Goal: Information Seeking & Learning: Learn about a topic

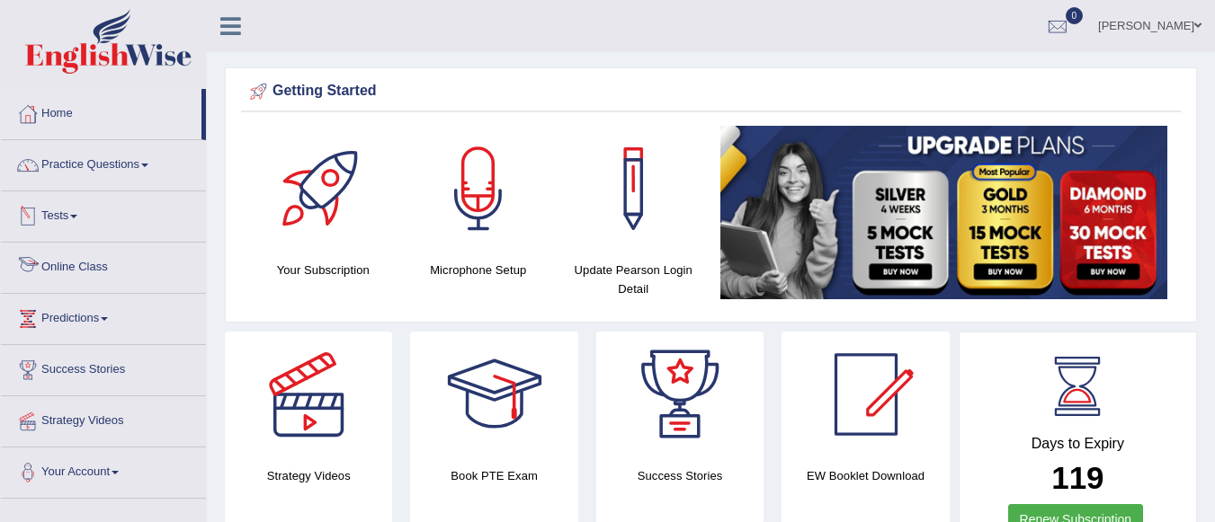
click at [82, 271] on link "Online Class" at bounding box center [103, 265] width 205 height 45
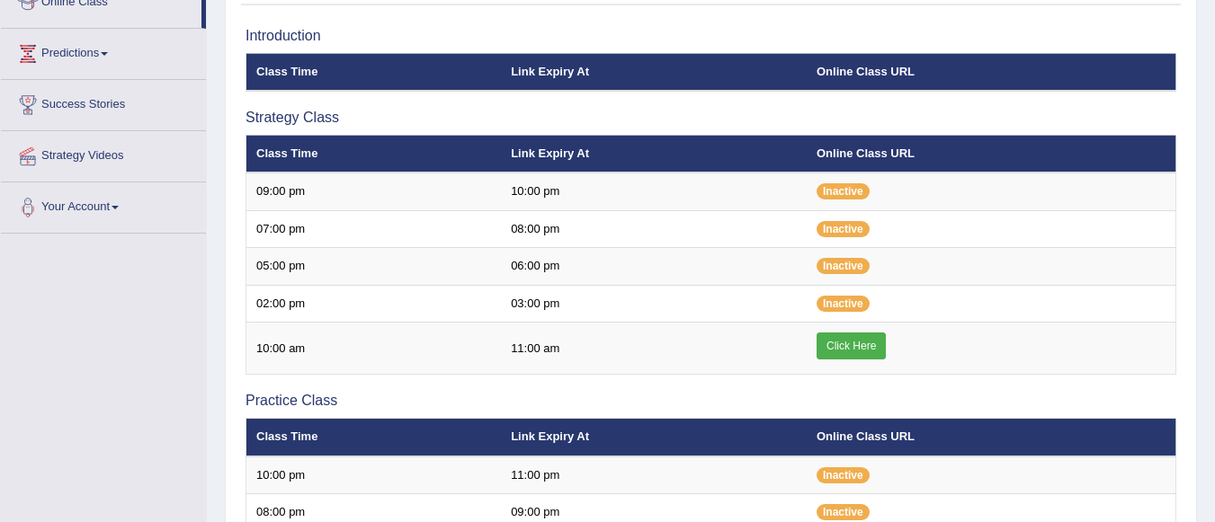
scroll to position [270, 0]
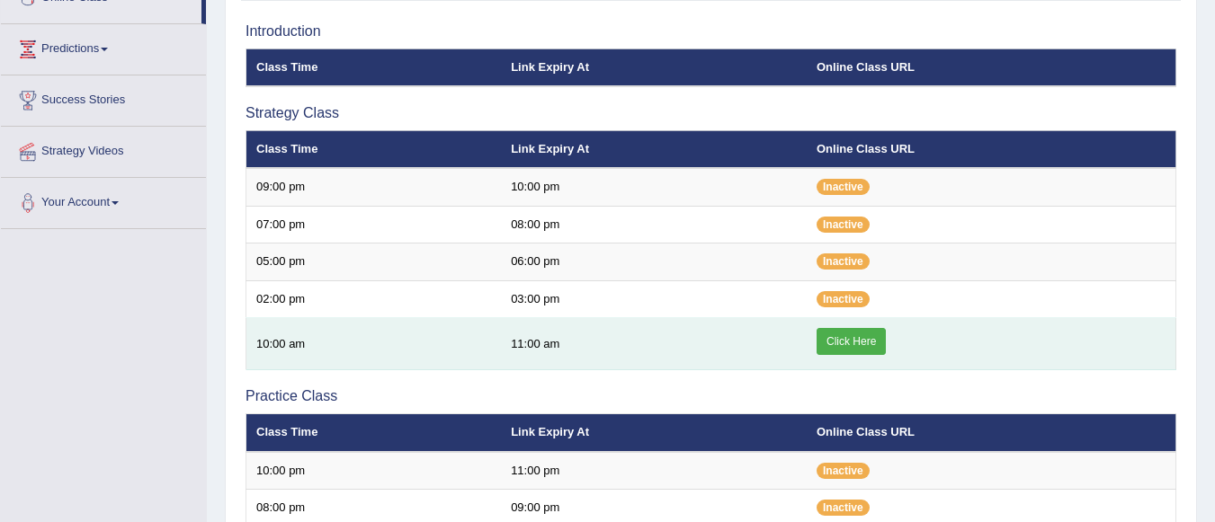
click at [868, 335] on link "Click Here" at bounding box center [850, 341] width 69 height 27
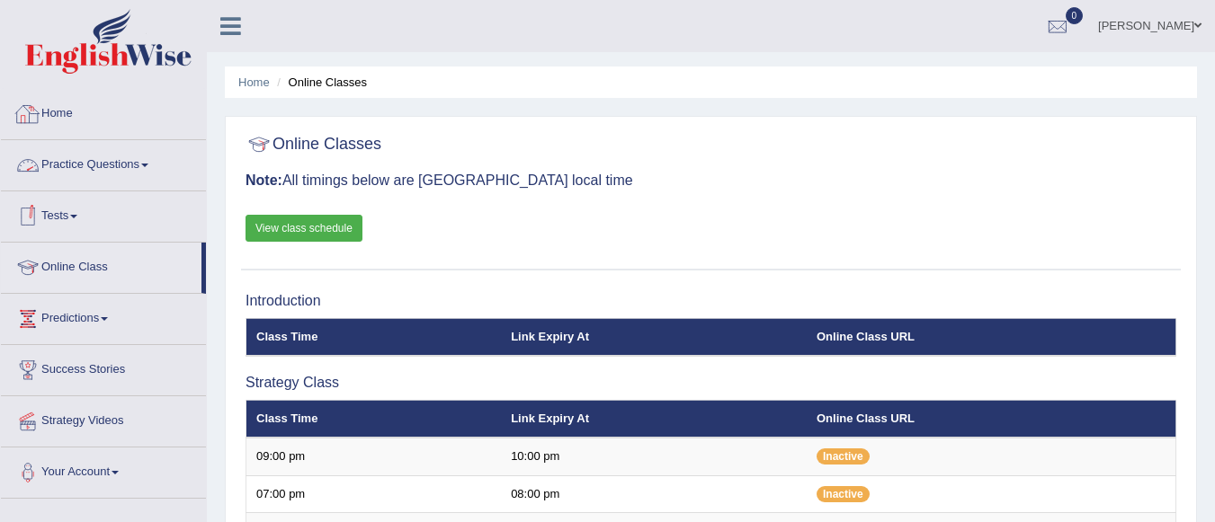
click at [93, 156] on link "Practice Questions" at bounding box center [103, 162] width 205 height 45
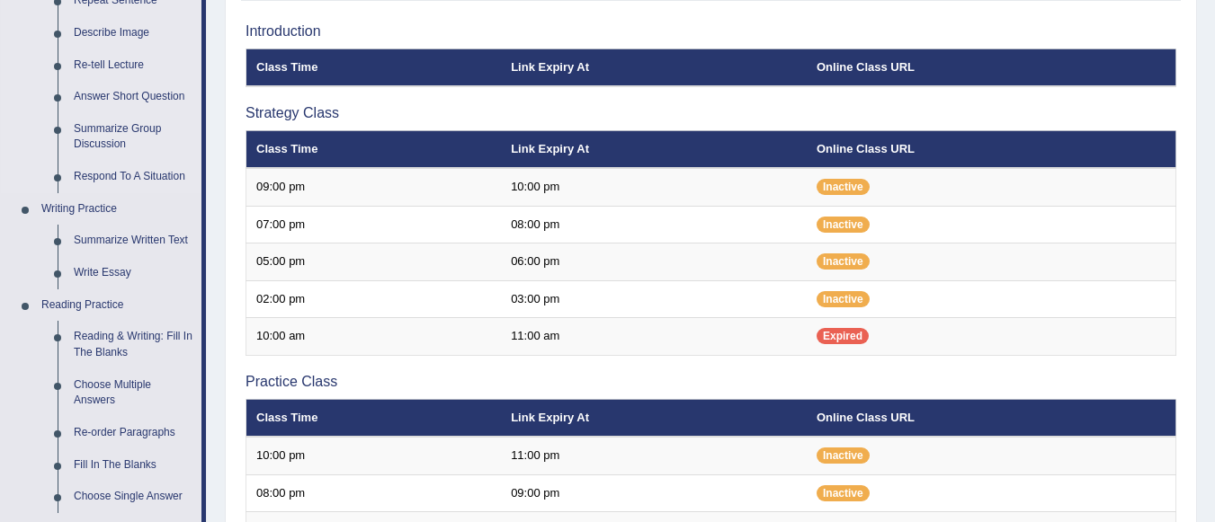
scroll to position [360, 0]
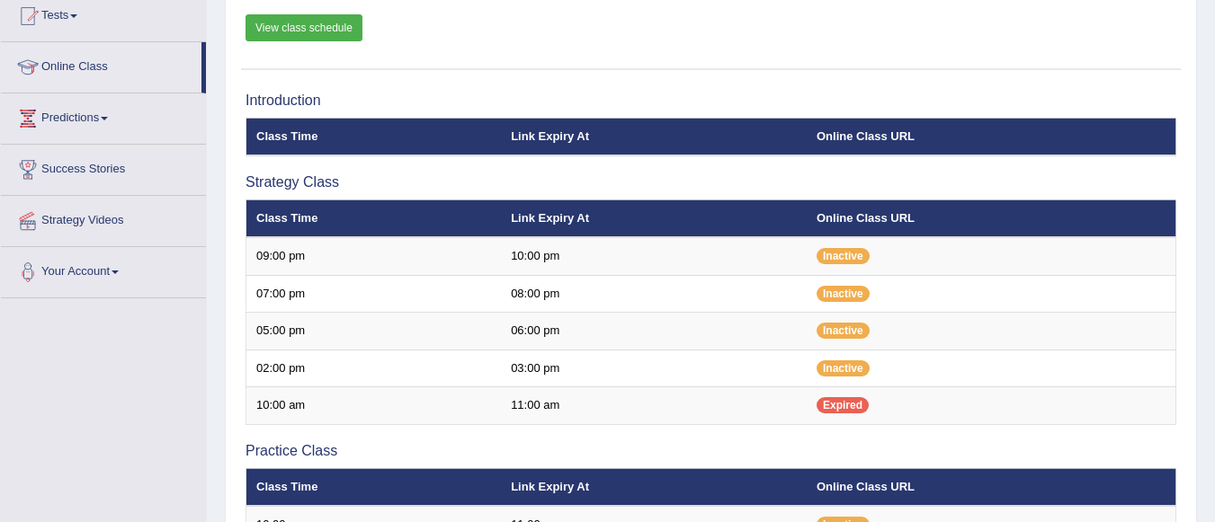
scroll to position [180, 0]
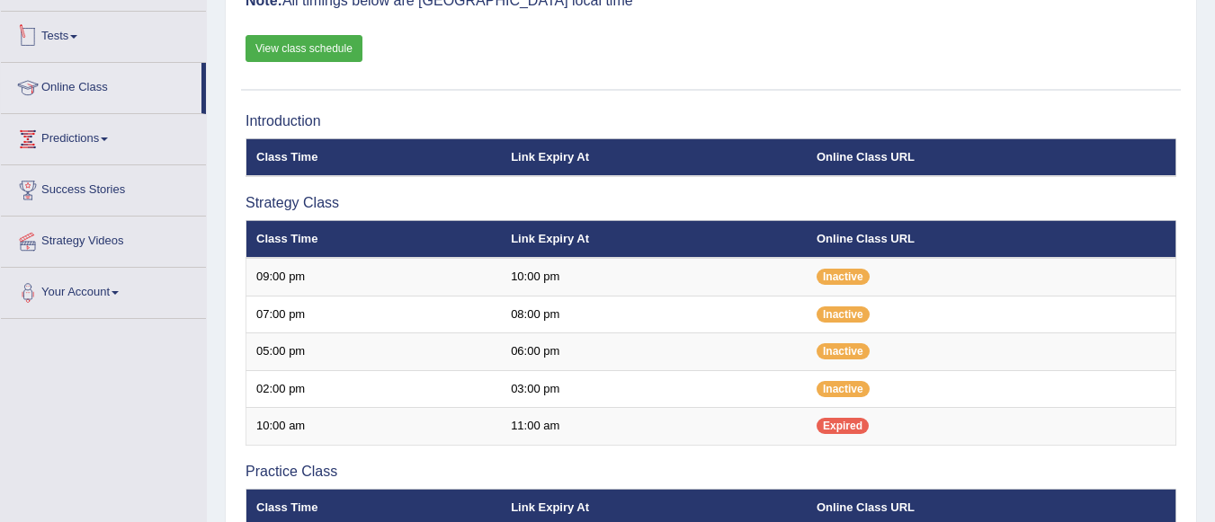
click at [94, 31] on link "Tests" at bounding box center [103, 34] width 205 height 45
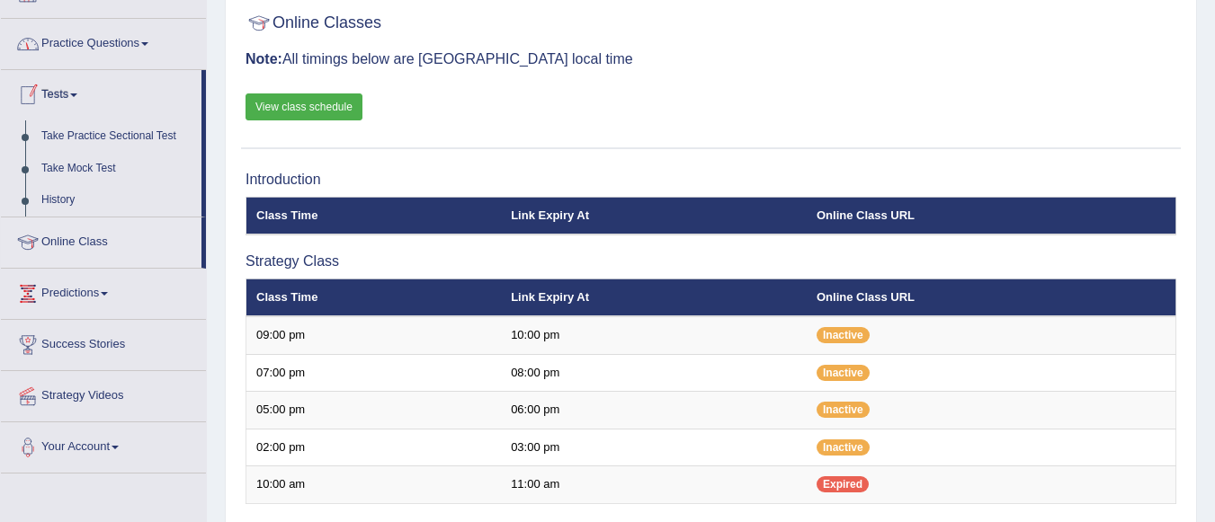
scroll to position [90, 0]
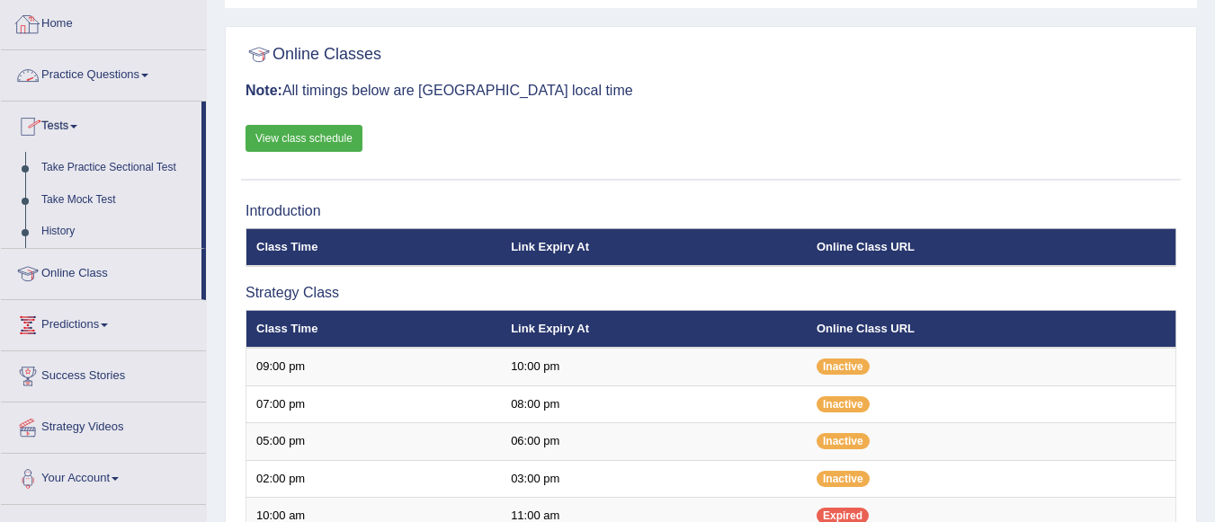
click at [94, 65] on link "Practice Questions" at bounding box center [103, 72] width 205 height 45
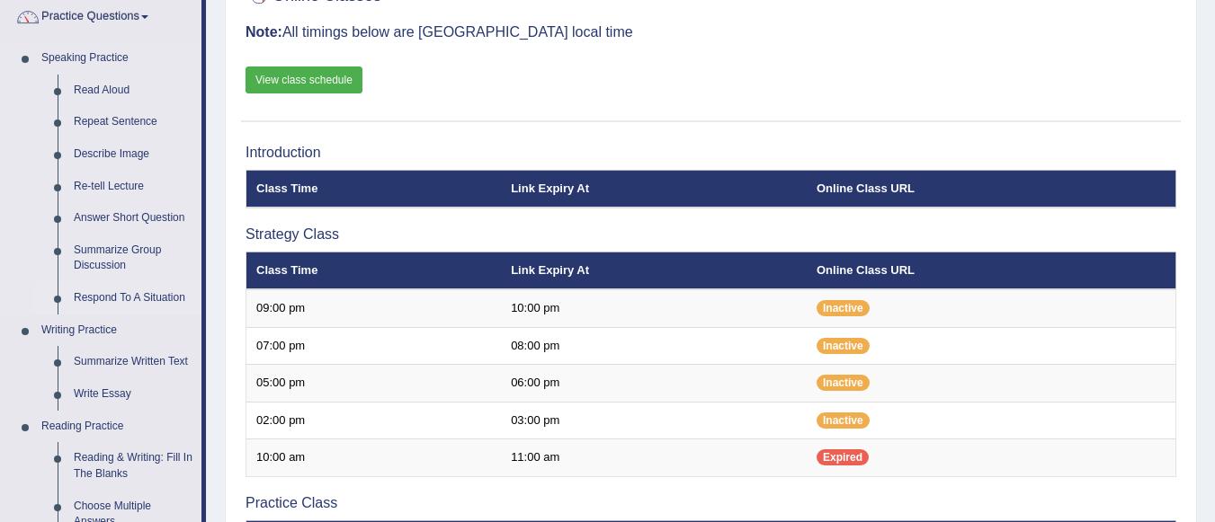
scroll to position [180, 0]
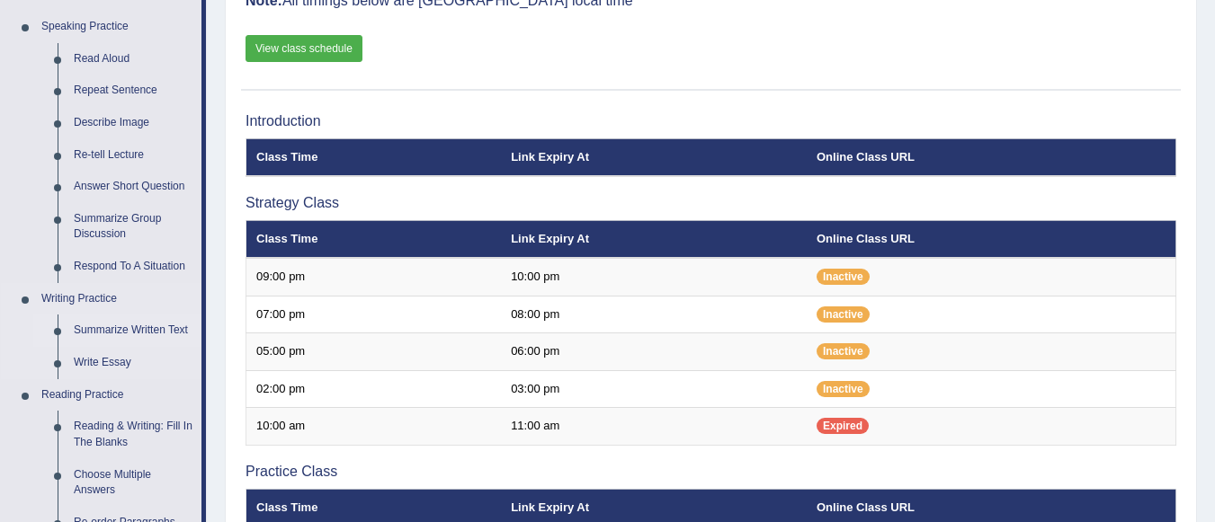
click at [125, 321] on link "Summarize Written Text" at bounding box center [134, 331] width 136 height 32
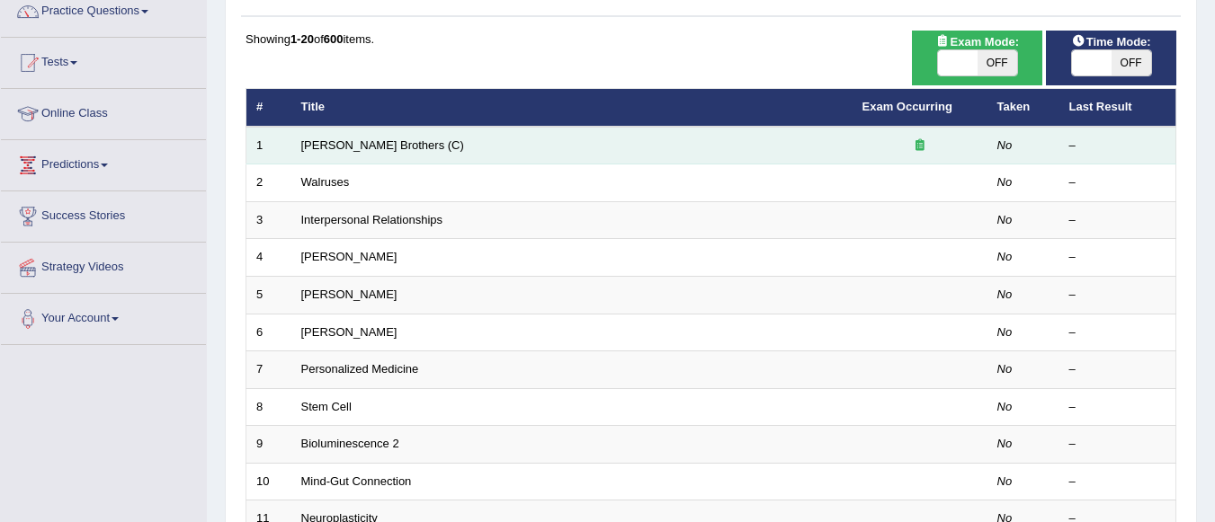
scroll to position [90, 0]
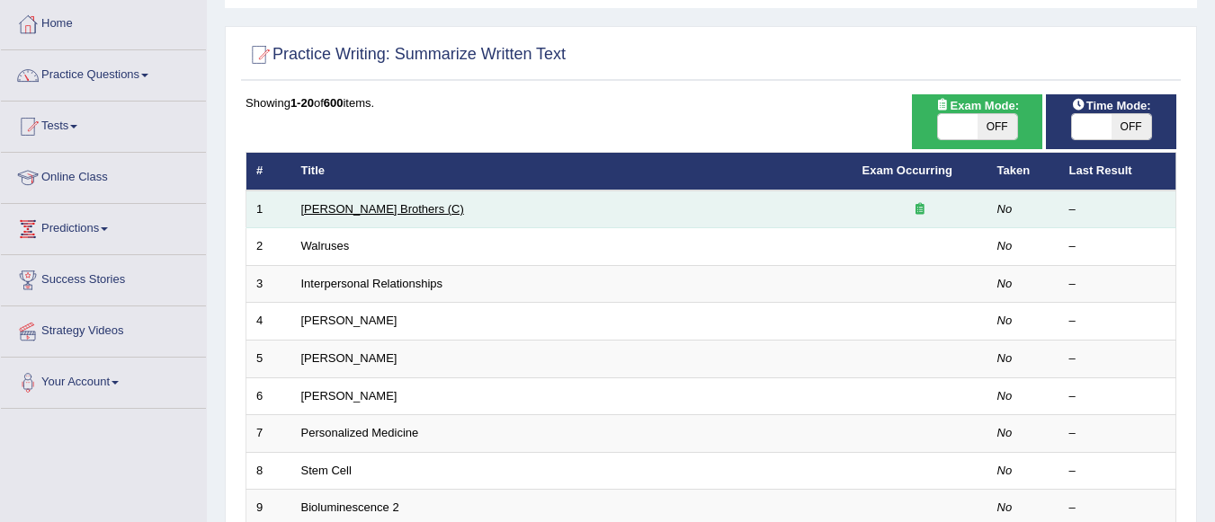
click at [371, 209] on link "[PERSON_NAME] Brothers (C)" at bounding box center [382, 208] width 163 height 13
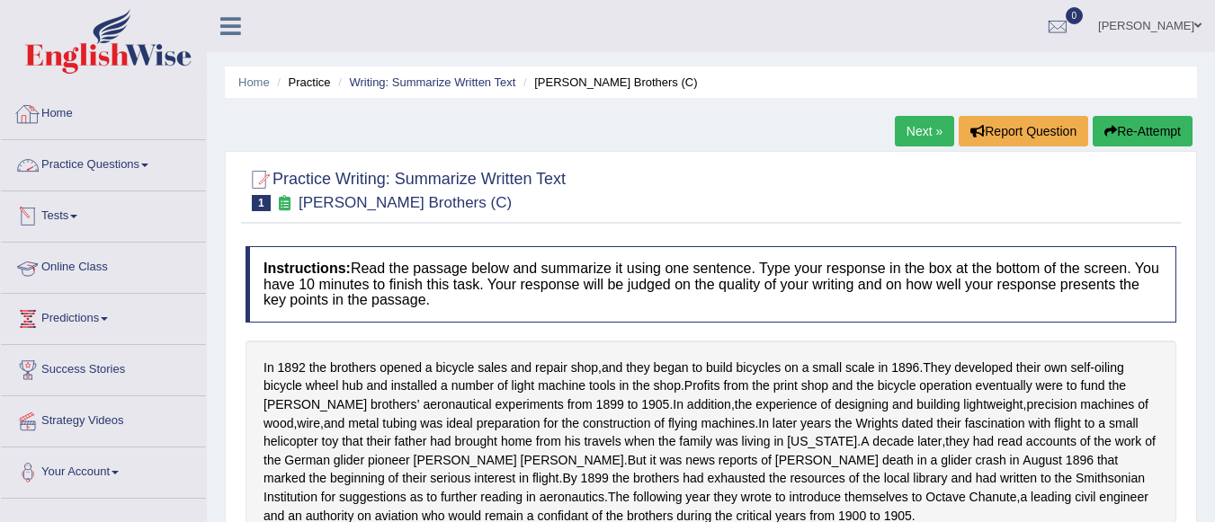
click at [121, 159] on link "Practice Questions" at bounding box center [103, 162] width 205 height 45
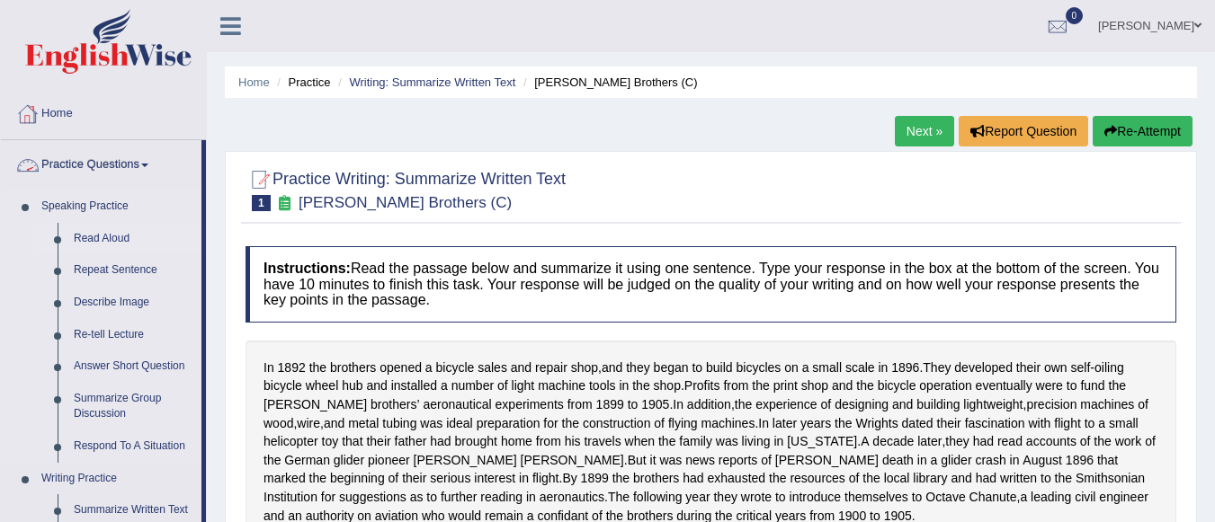
click at [75, 227] on link "Read Aloud" at bounding box center [134, 239] width 136 height 32
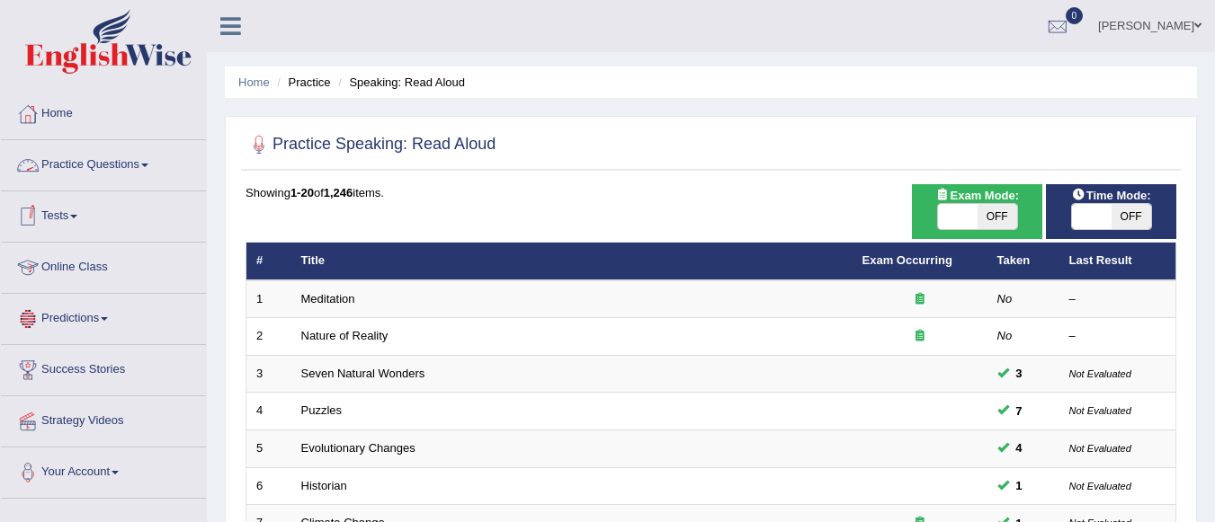
click at [98, 171] on link "Practice Questions" at bounding box center [103, 162] width 205 height 45
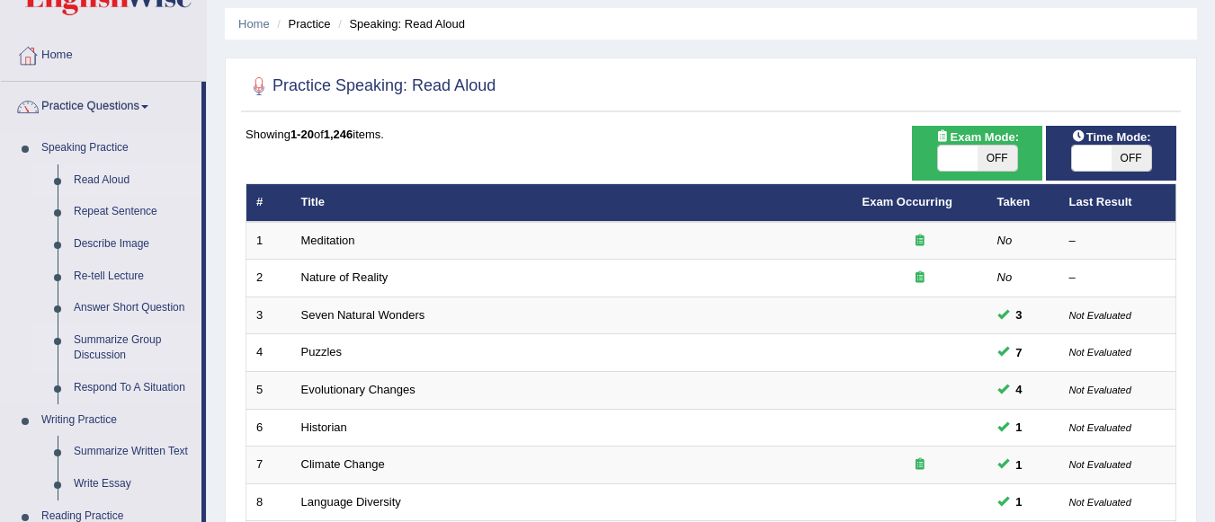
scroll to position [90, 0]
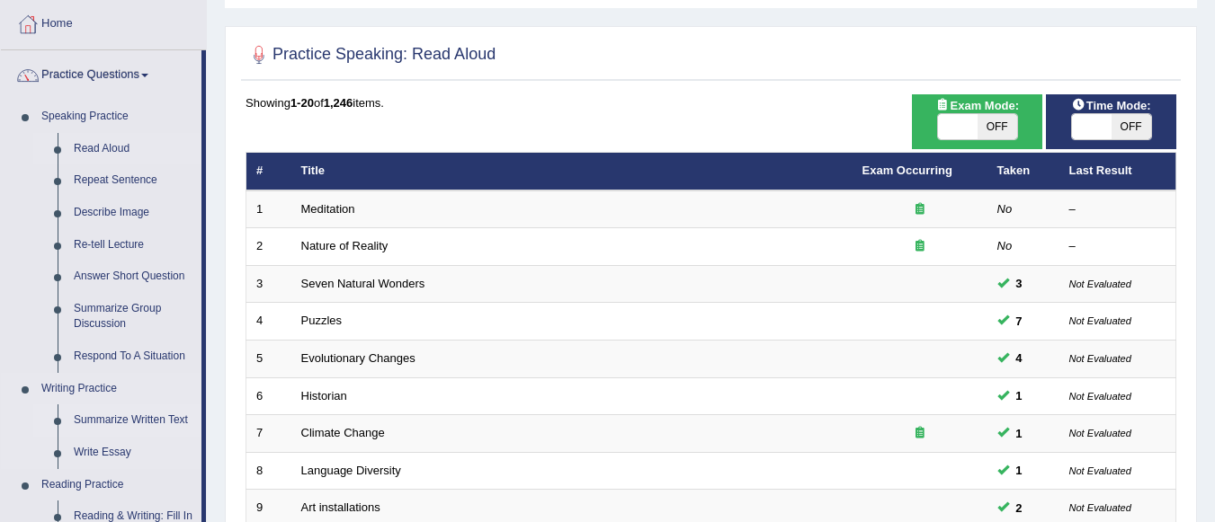
click at [156, 415] on link "Summarize Written Text" at bounding box center [134, 421] width 136 height 32
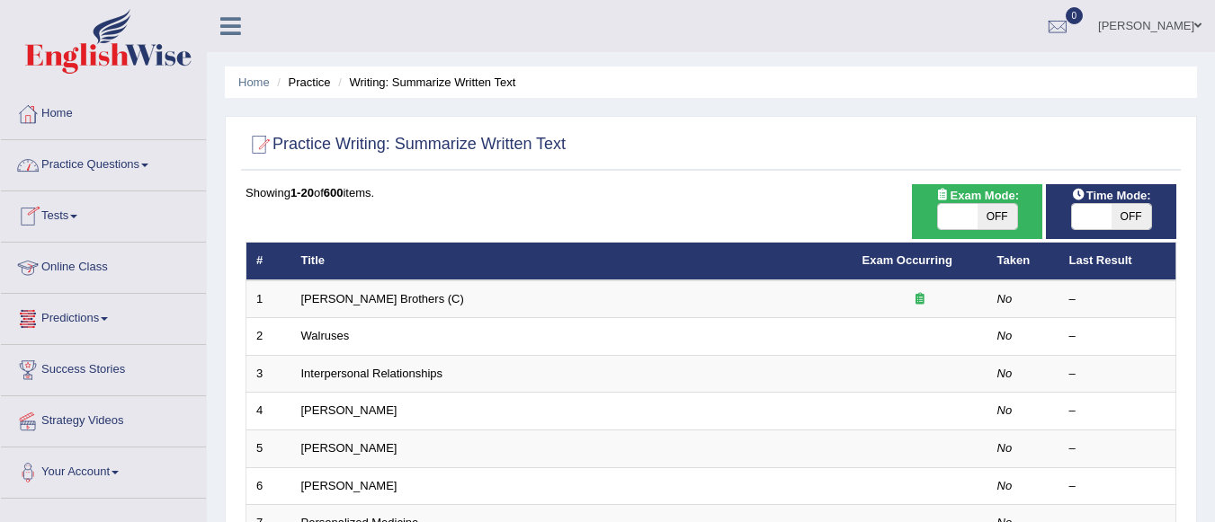
click at [102, 165] on link "Practice Questions" at bounding box center [103, 162] width 205 height 45
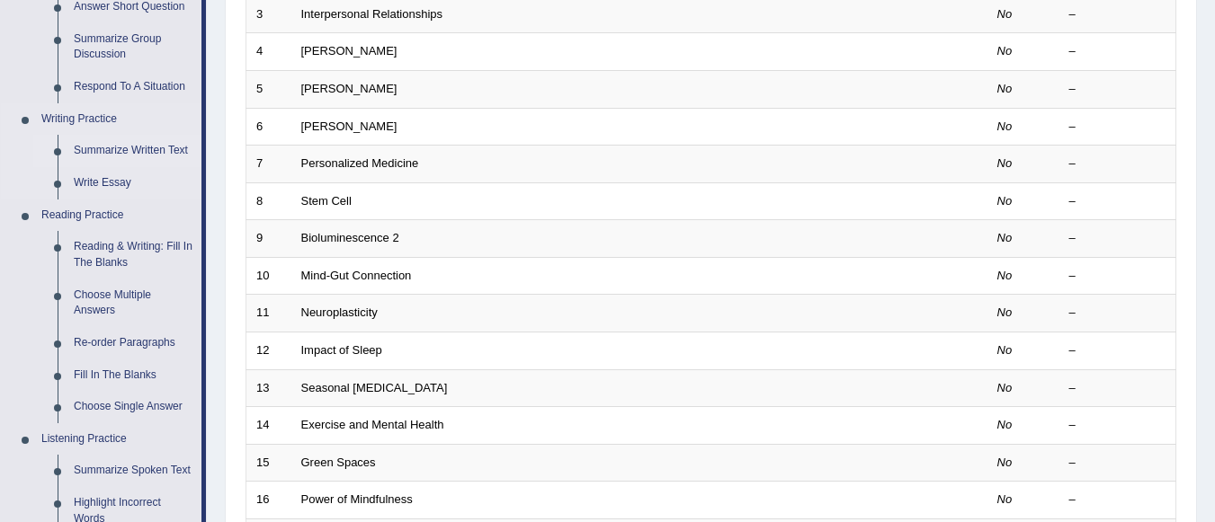
scroll to position [450, 0]
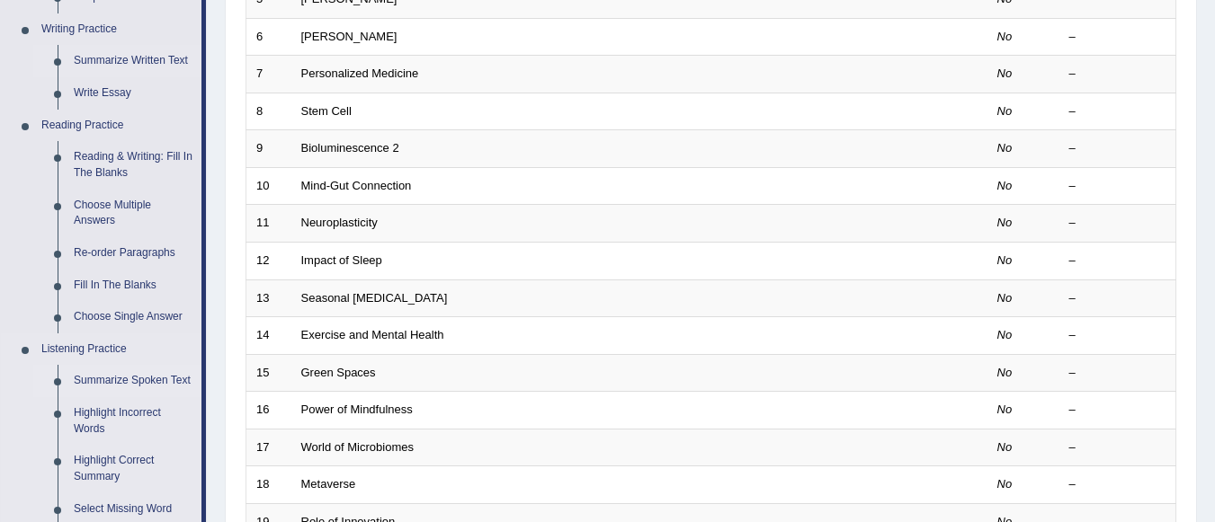
click at [162, 383] on link "Summarize Spoken Text" at bounding box center [134, 381] width 136 height 32
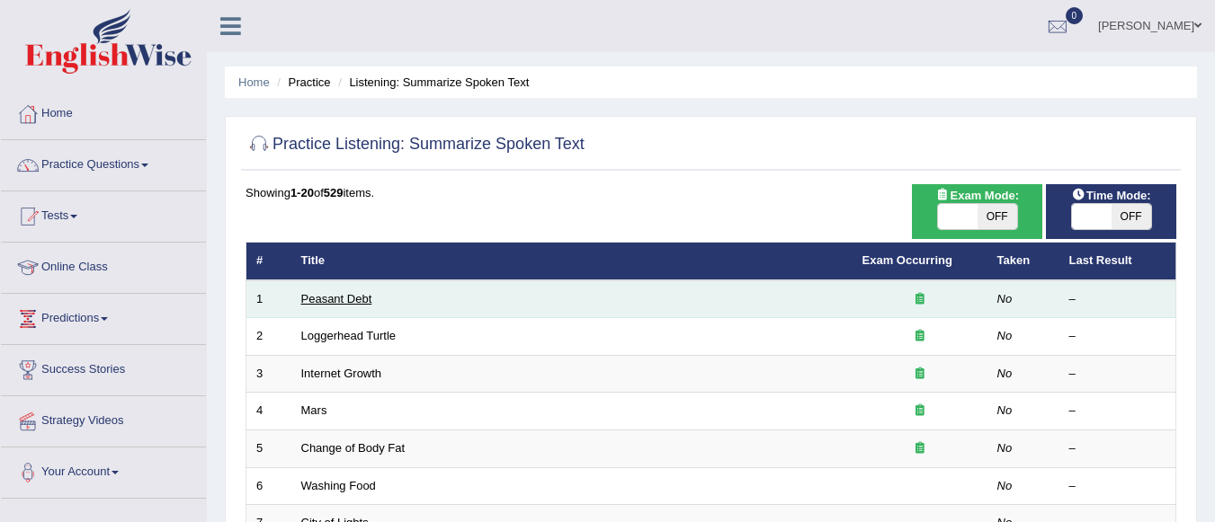
click at [338, 299] on link "Peasant Debt" at bounding box center [336, 298] width 71 height 13
